Goal: Entertainment & Leisure: Consume media (video, audio)

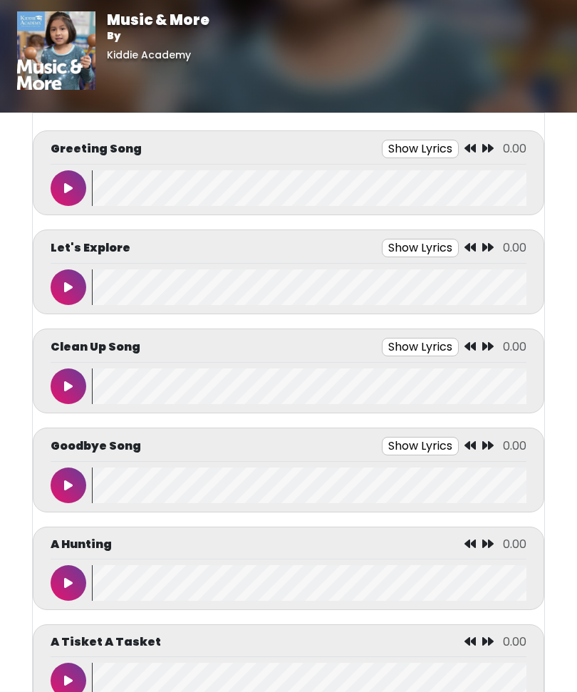
scroll to position [-100, 0]
click at [61, 187] on button at bounding box center [69, 188] width 36 height 36
click at [405, 144] on button "Show Lyrics" at bounding box center [394, 149] width 77 height 19
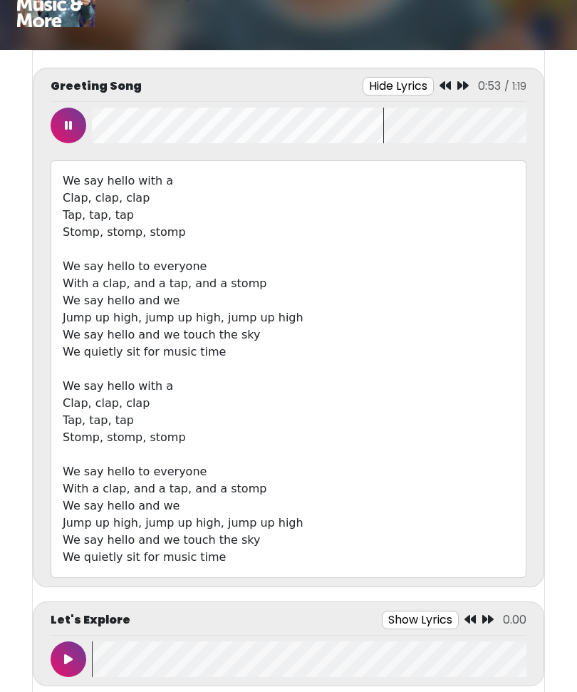
scroll to position [58, 0]
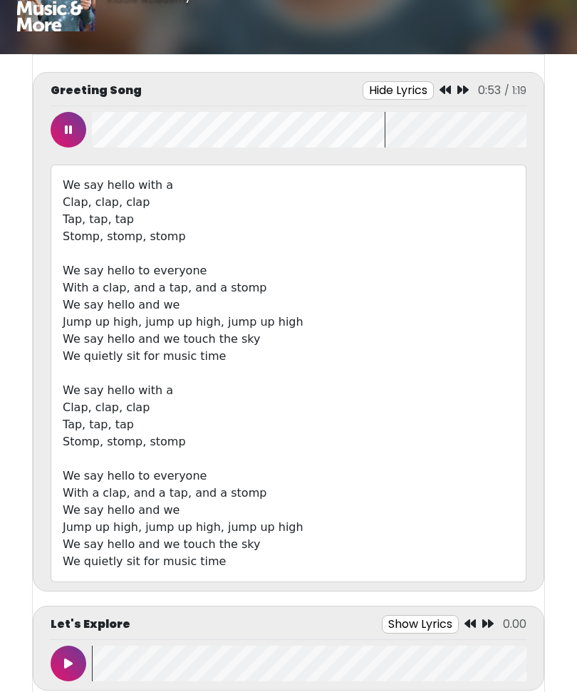
click at [66, 131] on icon at bounding box center [68, 129] width 7 height 11
click at [74, 128] on button at bounding box center [69, 130] width 36 height 36
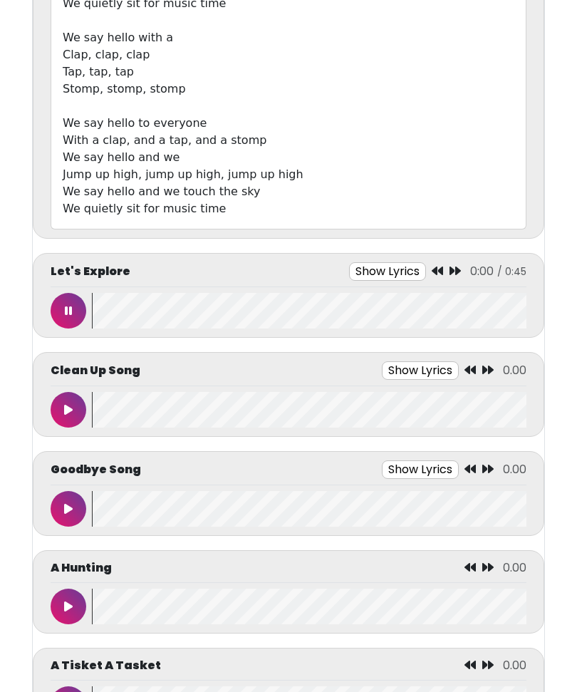
scroll to position [413, 0]
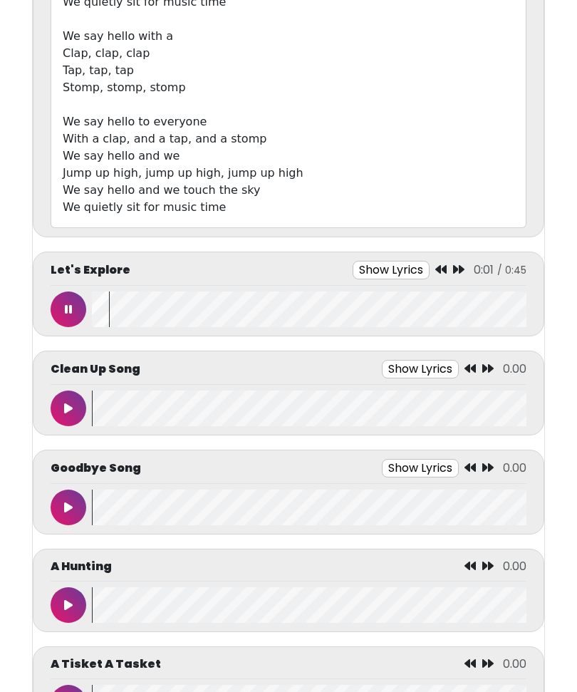
click at [369, 267] on button "Show Lyrics" at bounding box center [391, 270] width 77 height 19
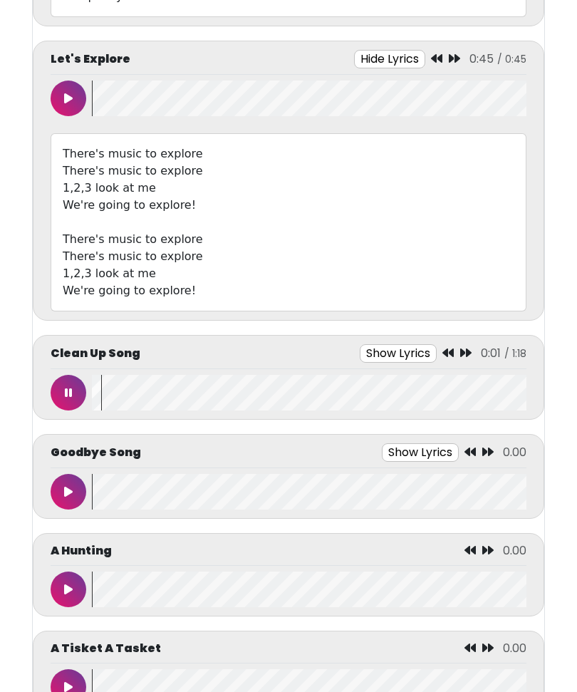
scroll to position [618, 0]
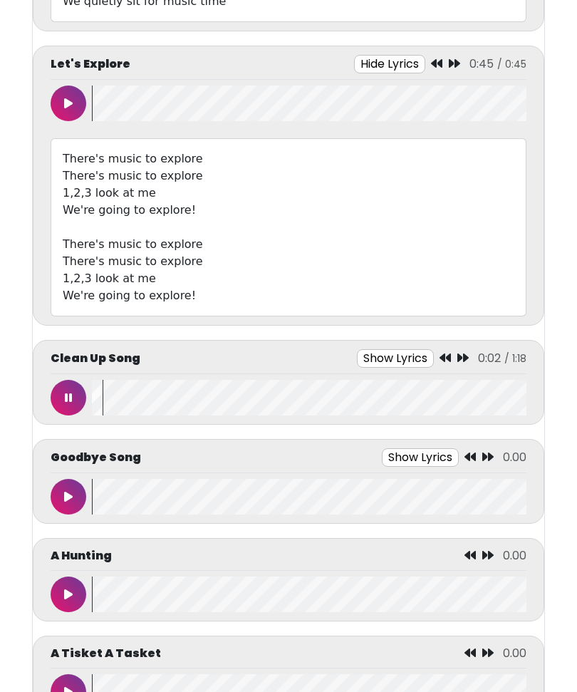
click at [61, 388] on button at bounding box center [69, 398] width 36 height 36
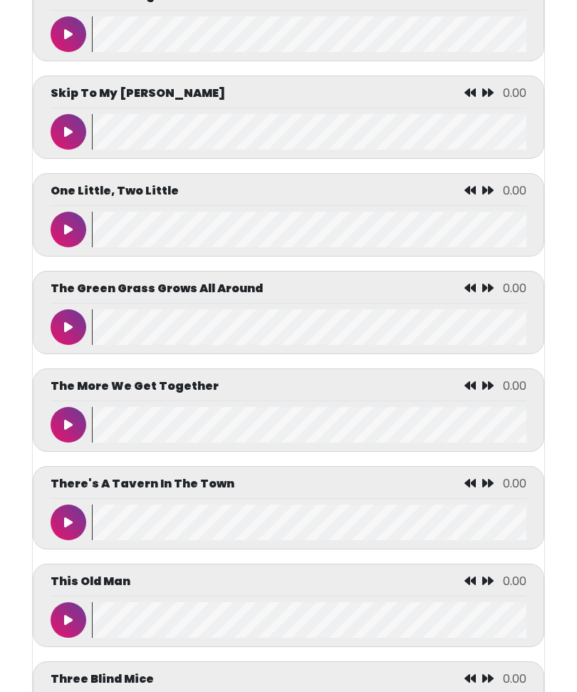
scroll to position [6665, 0]
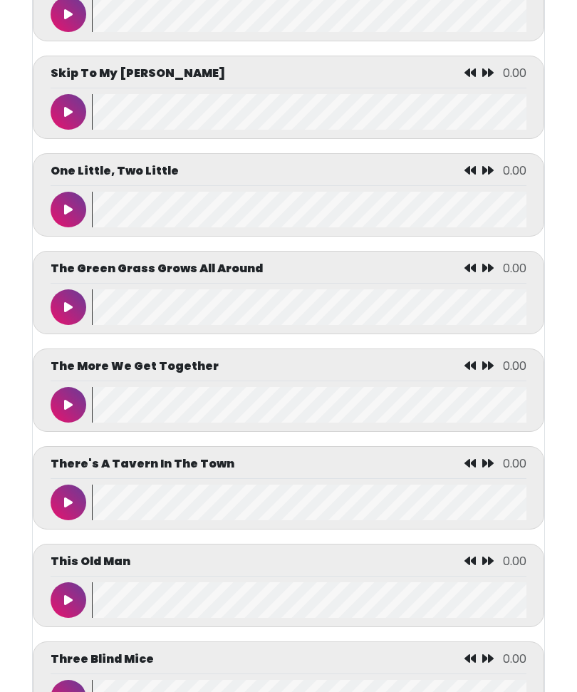
click at [58, 423] on button at bounding box center [69, 405] width 36 height 36
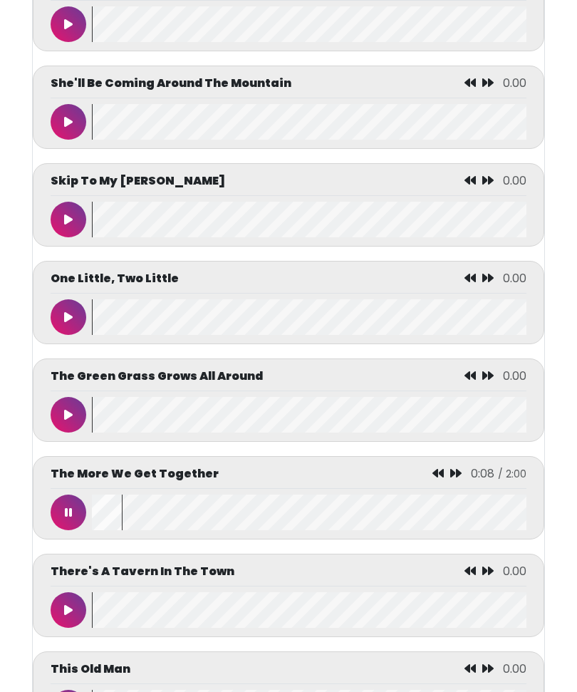
scroll to position [6560, 0]
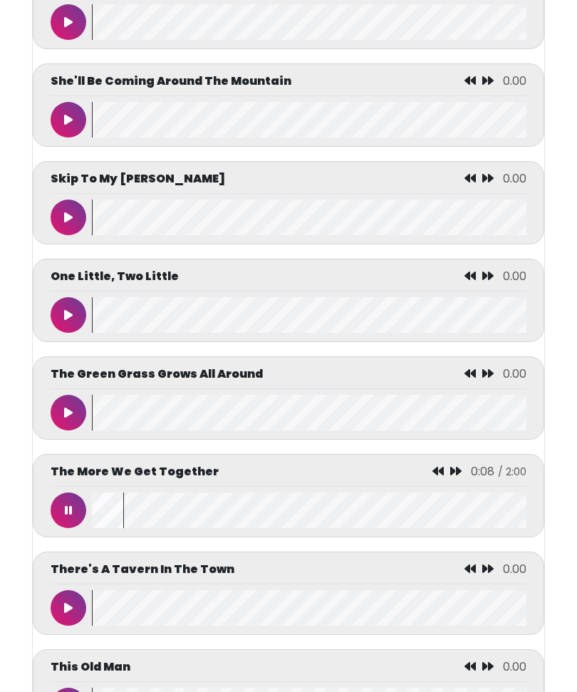
click at [70, 528] on button at bounding box center [69, 510] width 36 height 36
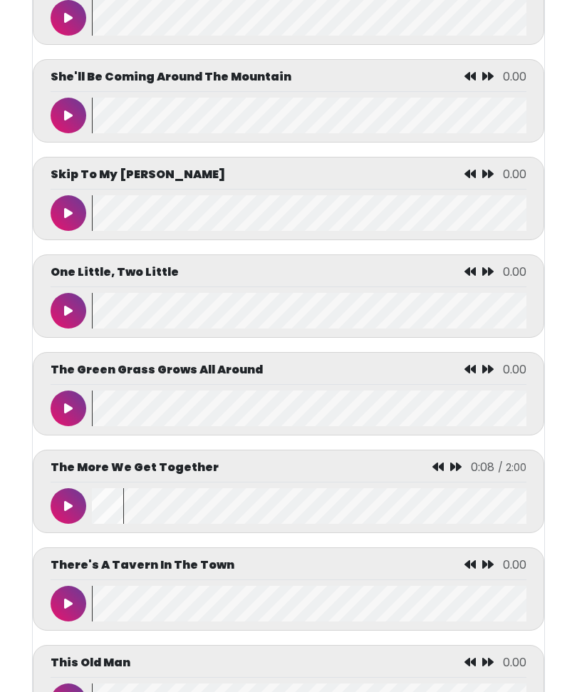
click at [78, 524] on button at bounding box center [69, 507] width 36 height 36
click at [115, 524] on wave at bounding box center [309, 506] width 435 height 36
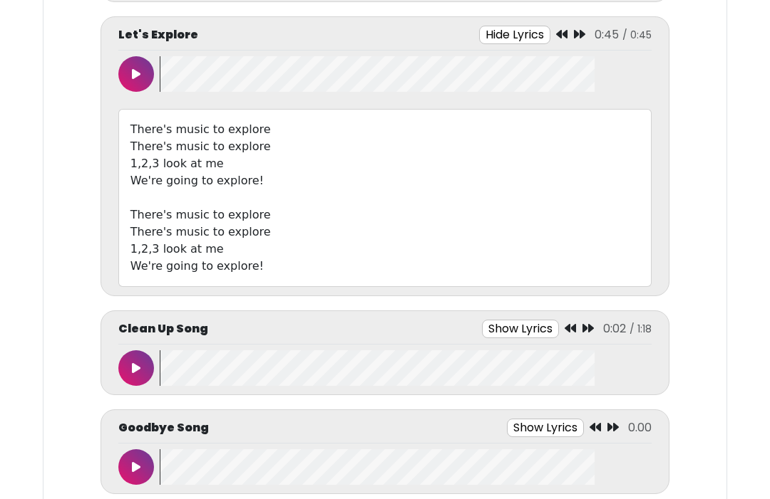
scroll to position [757, 0]
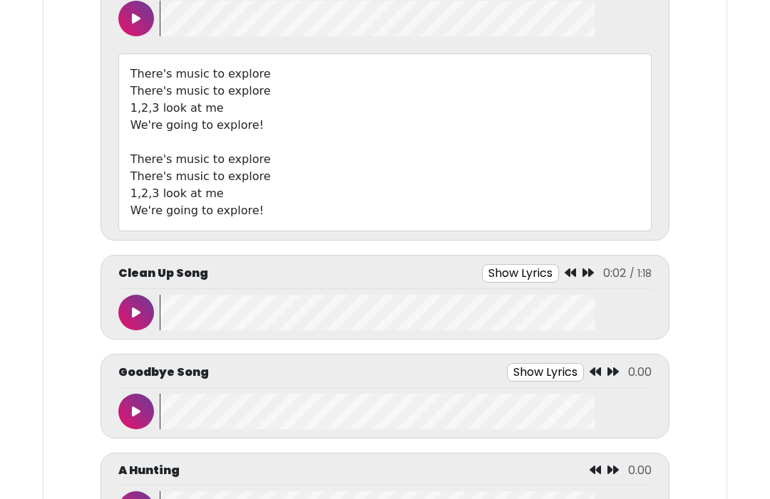
click at [130, 313] on button at bounding box center [136, 314] width 36 height 36
click at [517, 281] on button "Show Lyrics" at bounding box center [519, 273] width 77 height 19
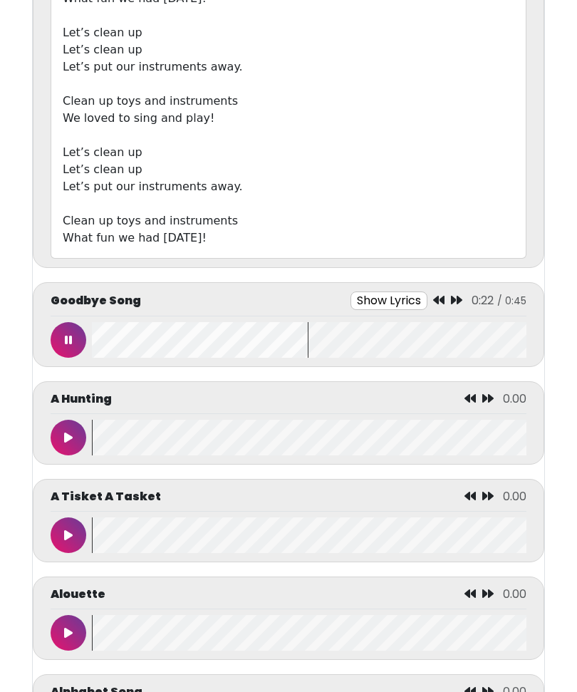
scroll to position [1280, 0]
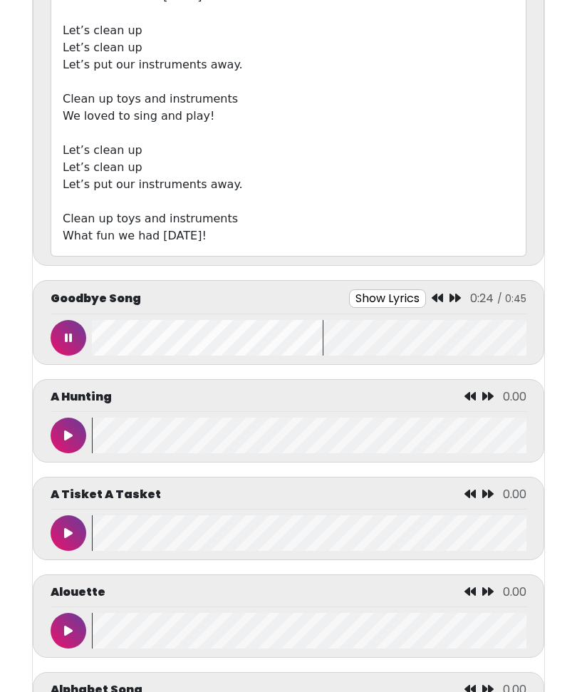
click at [409, 292] on button "Show Lyrics" at bounding box center [387, 298] width 77 height 19
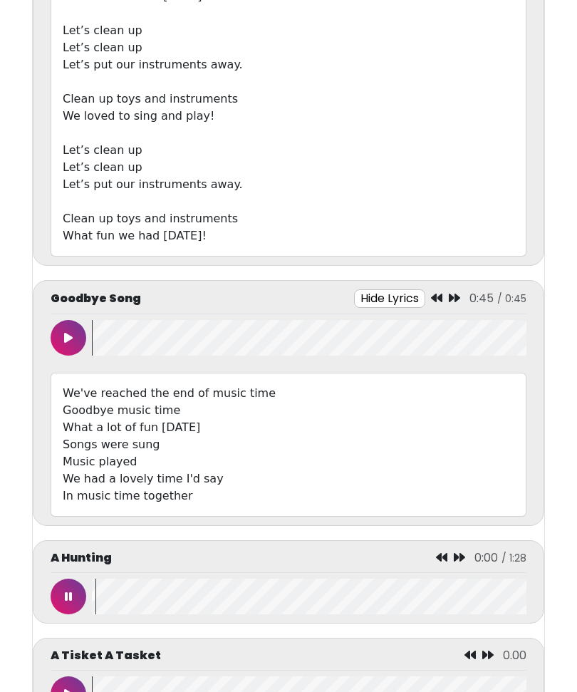
click at [74, 611] on button at bounding box center [69, 597] width 36 height 36
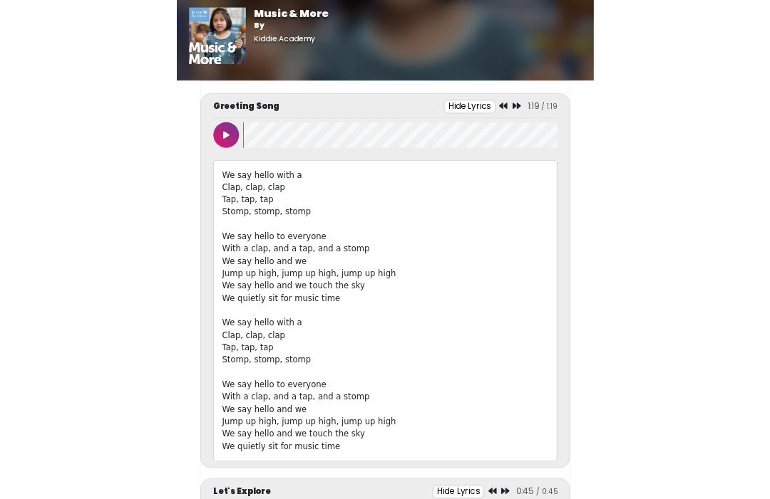
scroll to position [0, 0]
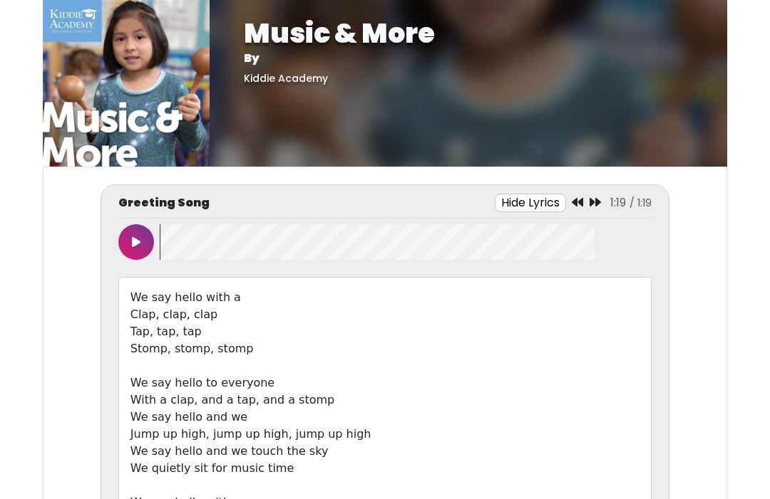
click at [3, 190] on body "Music & More By [GEOGRAPHIC_DATA] Music & More By [GEOGRAPHIC_DATA]" at bounding box center [385, 249] width 770 height 499
